Goal: Complete application form: Complete application form

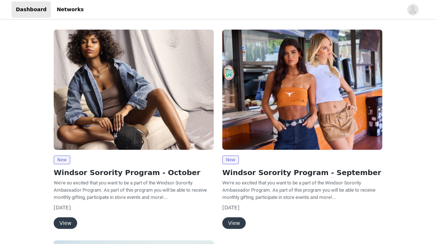
click at [66, 221] on button "View" at bounding box center [65, 223] width 23 height 12
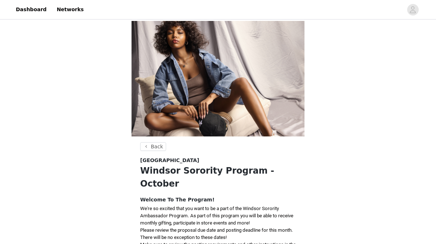
scroll to position [139, 0]
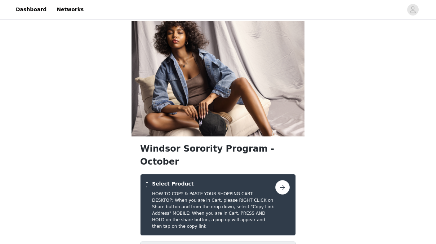
click at [282, 180] on button "button" at bounding box center [282, 187] width 14 height 14
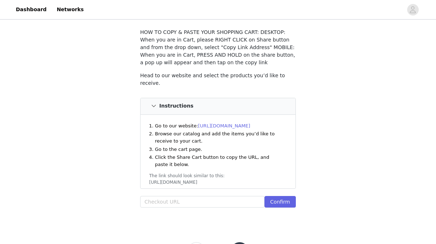
scroll to position [39, 0]
click at [226, 123] on link "[URL][DOMAIN_NAME]" at bounding box center [224, 125] width 52 height 5
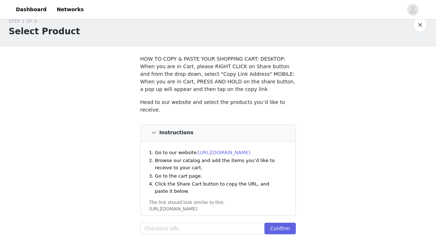
scroll to position [12, 0]
click at [170, 225] on input "text" at bounding box center [202, 228] width 124 height 12
paste input "https://www.windsorstore.com/cart/43366038470707:1,43503972679731:1,43326968987…"
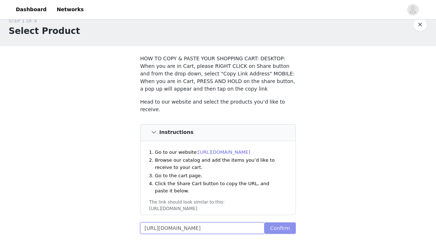
type input "https://www.windsorstore.com/cart/43366038470707:1,43503972679731:1,43326968987…"
click at [282, 223] on button "Confirm" at bounding box center [280, 228] width 31 height 12
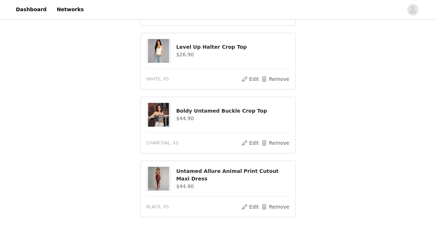
scroll to position [446, 0]
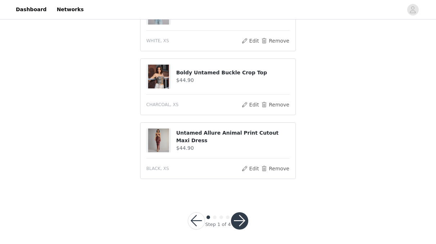
click at [236, 216] on button "button" at bounding box center [239, 220] width 17 height 17
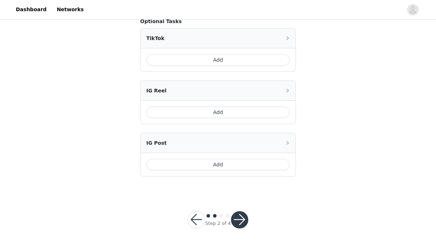
scroll to position [183, 0]
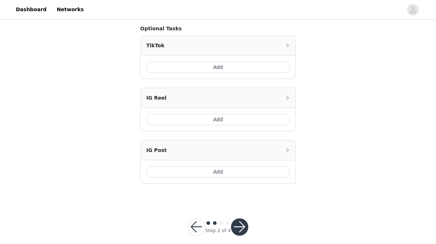
click at [238, 223] on button "button" at bounding box center [239, 226] width 17 height 17
click at [244, 225] on button "button" at bounding box center [239, 226] width 17 height 17
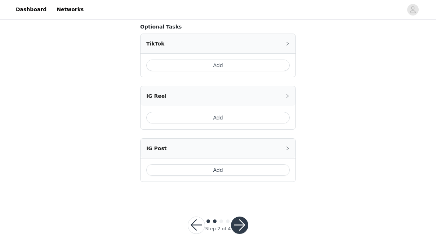
scroll to position [190, 0]
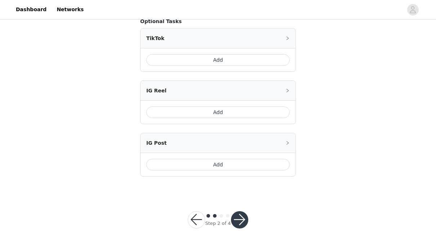
click at [238, 216] on button "button" at bounding box center [239, 219] width 17 height 17
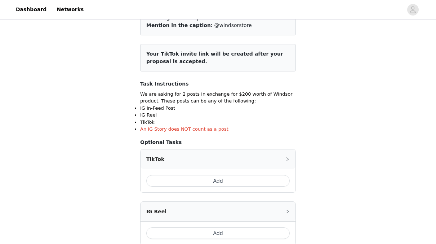
scroll to position [74, 0]
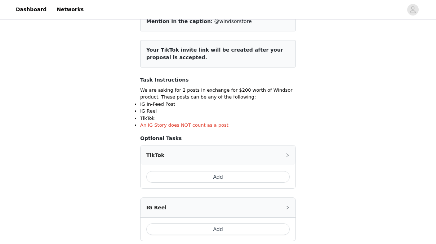
click at [278, 156] on div "TikTok" at bounding box center [218, 154] width 155 height 19
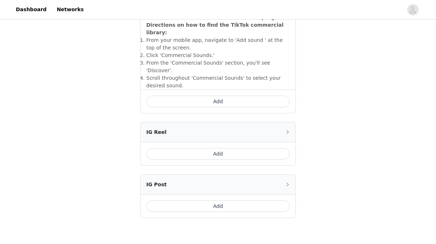
scroll to position [300, 0]
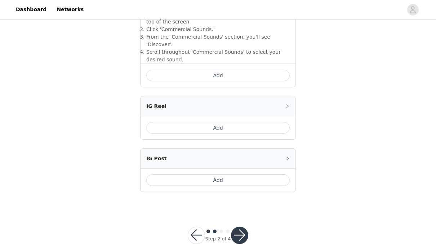
click at [245, 70] on button "Add" at bounding box center [217, 76] width 143 height 12
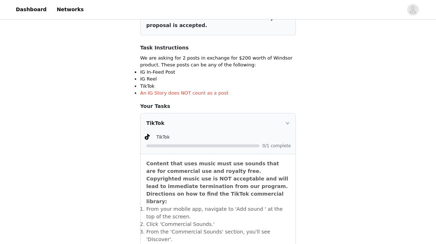
scroll to position [106, 0]
click at [286, 120] on icon "icon: right" at bounding box center [287, 122] width 4 height 4
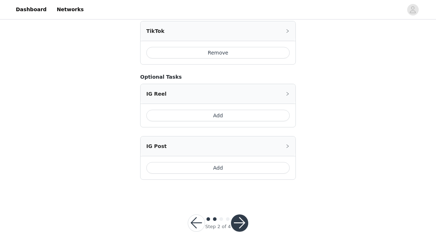
scroll to position [200, 0]
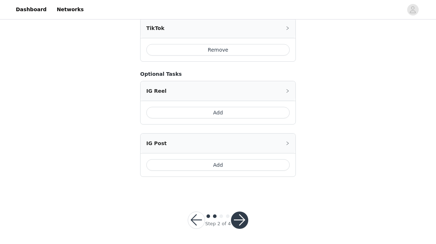
click at [246, 161] on button "Add" at bounding box center [217, 165] width 143 height 12
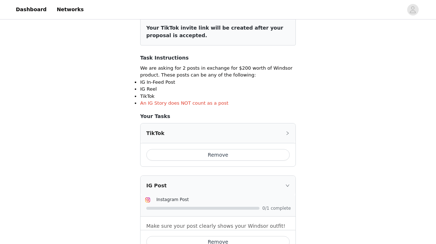
scroll to position [235, 0]
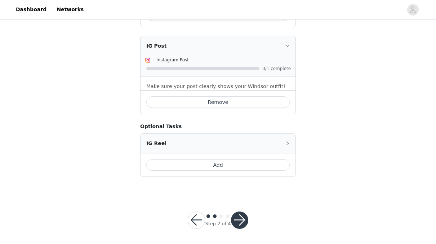
click at [237, 214] on button "button" at bounding box center [239, 219] width 17 height 17
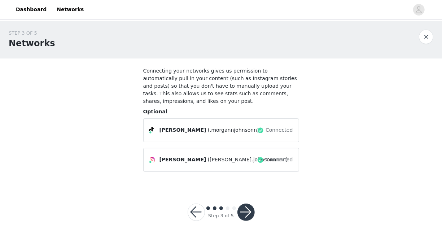
click at [245, 203] on button "button" at bounding box center [245, 211] width 17 height 17
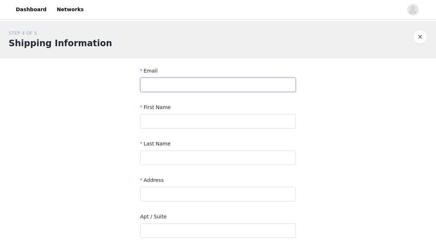
click at [192, 89] on input "text" at bounding box center [218, 84] width 156 height 14
type input "morgan.johnsonnnnn0@gmail.com"
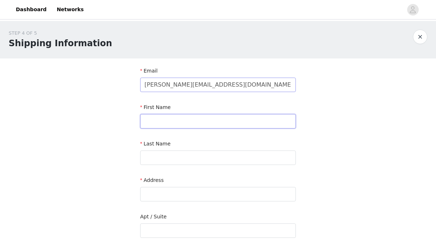
type input "Morgan"
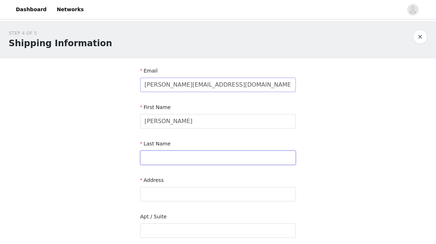
type input "Johnson"
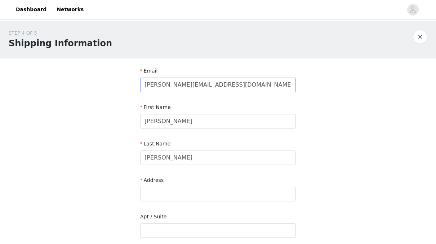
type input "Boca Raton"
type input "33433"
type input "4078216687"
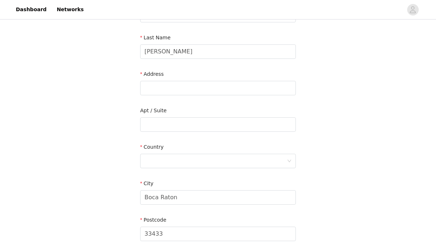
scroll to position [106, 0]
click at [211, 94] on input "text" at bounding box center [218, 88] width 156 height 14
type input "980 N University Dr"
click at [184, 127] on input "text" at bounding box center [218, 125] width 156 height 14
type input "418V"
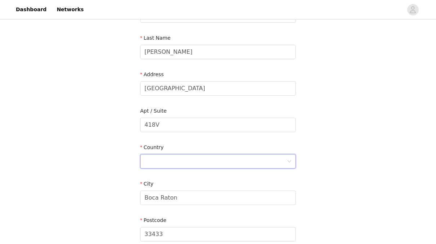
click at [180, 157] on div at bounding box center [216, 161] width 142 height 14
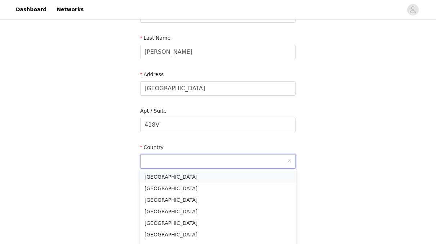
click at [167, 176] on li "United States" at bounding box center [218, 177] width 156 height 12
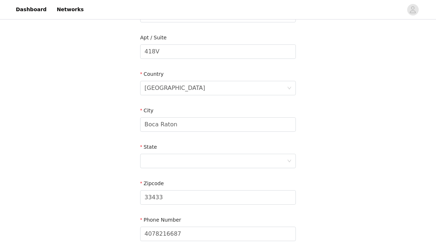
scroll to position [187, 0]
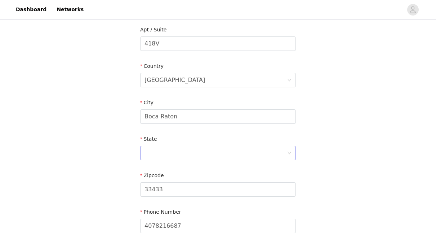
click at [195, 156] on div at bounding box center [216, 153] width 142 height 14
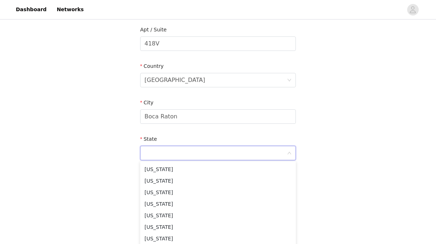
scroll to position [115, 0]
click at [160, 213] on li "Florida" at bounding box center [218, 215] width 156 height 12
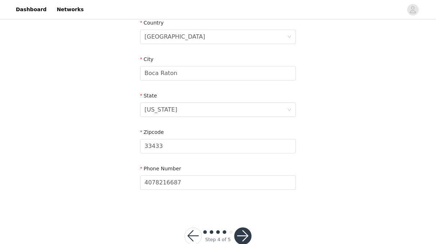
scroll to position [233, 0]
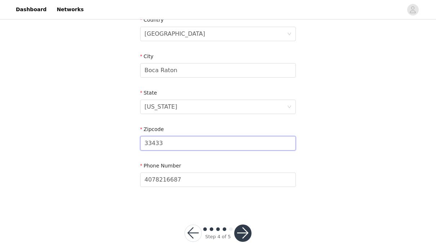
click at [193, 145] on input "33433" at bounding box center [218, 143] width 156 height 14
type input "33431"
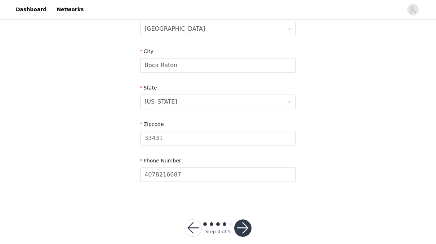
click at [242, 228] on button "button" at bounding box center [242, 227] width 17 height 17
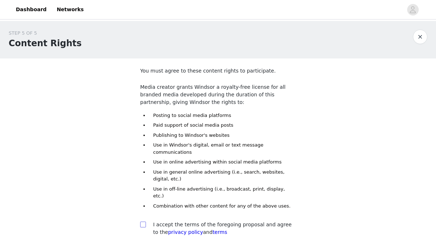
click at [141, 221] on input "checkbox" at bounding box center [142, 223] width 5 height 5
checkbox input "true"
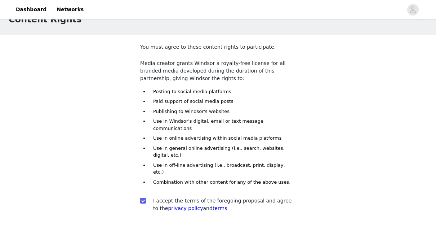
scroll to position [43, 0]
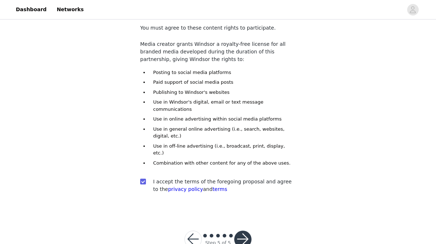
click at [239, 230] on button "button" at bounding box center [242, 238] width 17 height 17
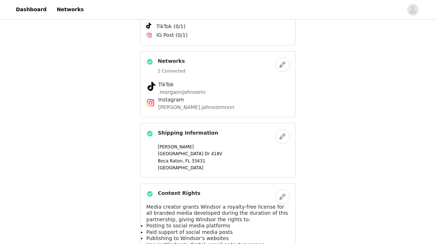
scroll to position [392, 0]
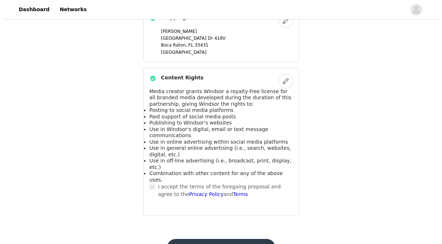
scroll to position [0, 0]
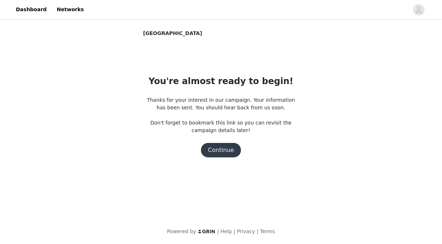
click at [222, 156] on button "Continue" at bounding box center [221, 150] width 40 height 14
